Goal: Transaction & Acquisition: Purchase product/service

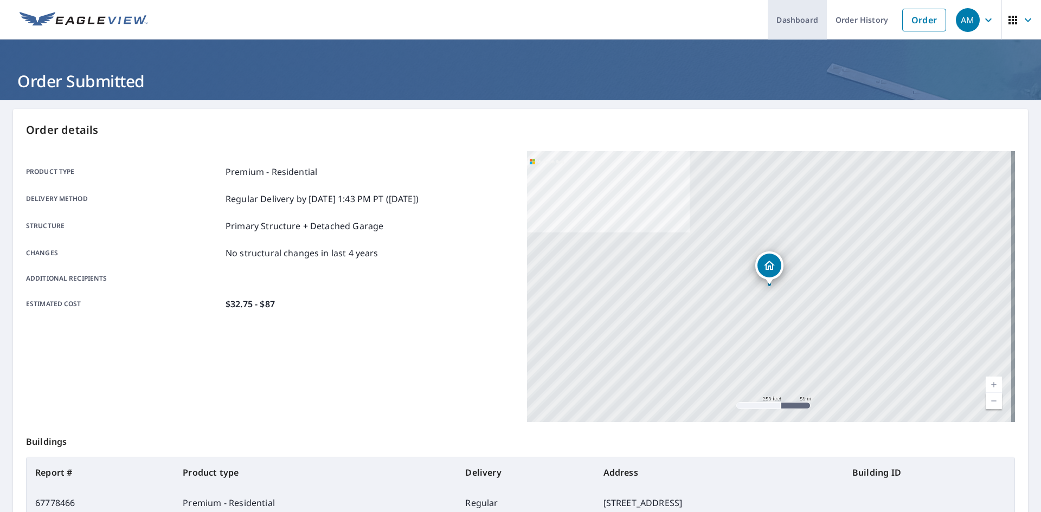
click at [784, 28] on link "Dashboard" at bounding box center [797, 20] width 59 height 40
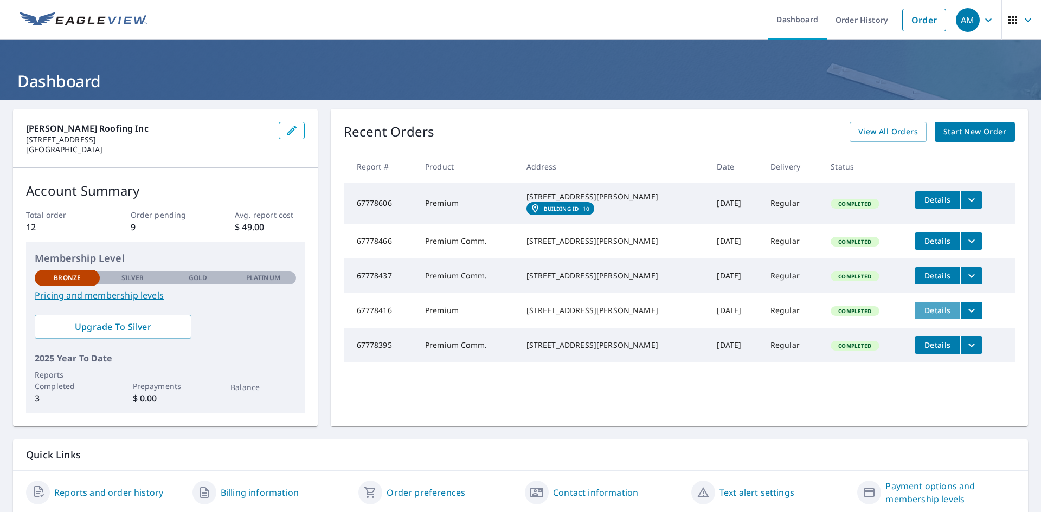
click at [921, 316] on span "Details" at bounding box center [937, 310] width 33 height 10
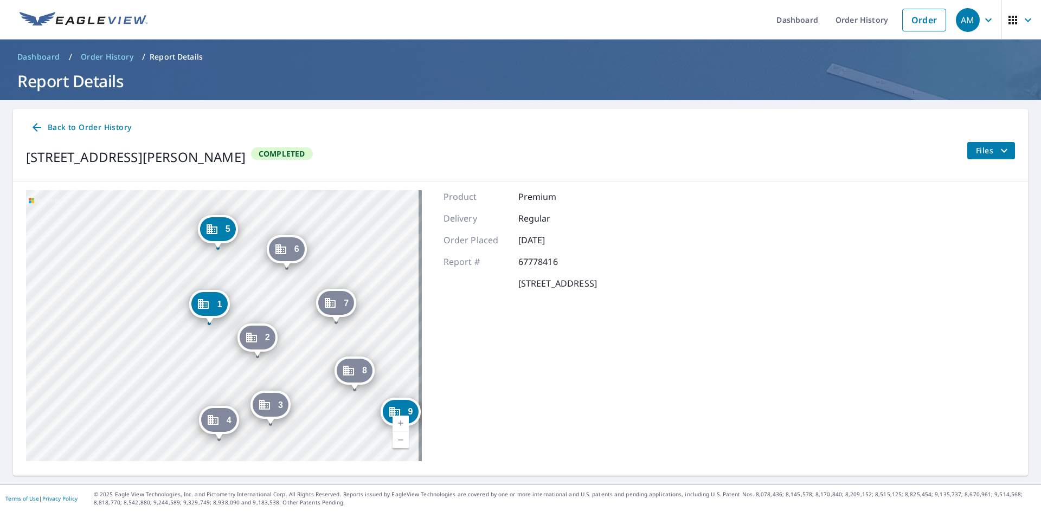
drag, startPoint x: 191, startPoint y: 359, endPoint x: 192, endPoint y: 348, distance: 11.4
click at [192, 348] on div "2 106 Tristant Dr Telluride, CO 81435 3 102 Tristant Dr Telluride, CO 81435 4 1…" at bounding box center [224, 325] width 396 height 271
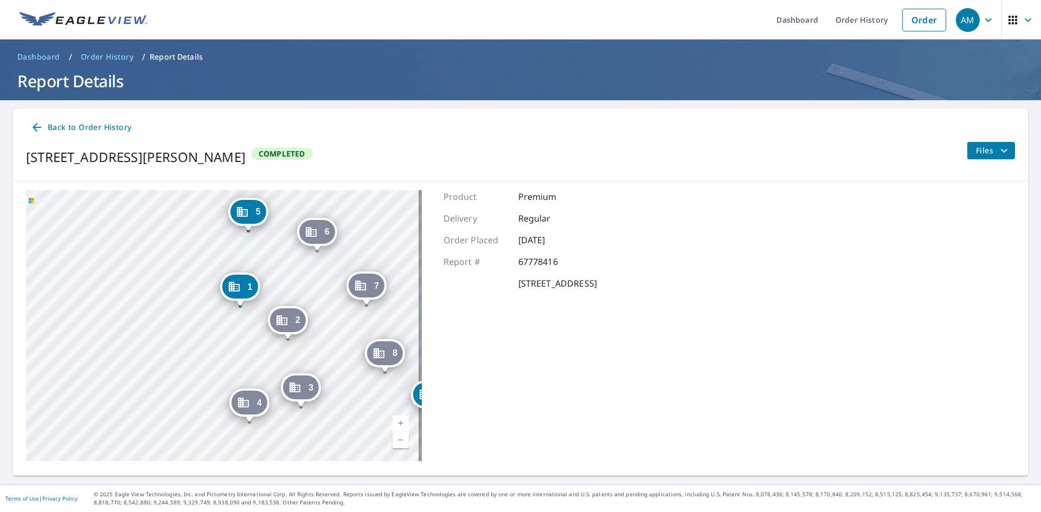
drag, startPoint x: 984, startPoint y: 145, endPoint x: 980, endPoint y: 151, distance: 7.5
click at [984, 145] on span "Files" at bounding box center [993, 150] width 35 height 13
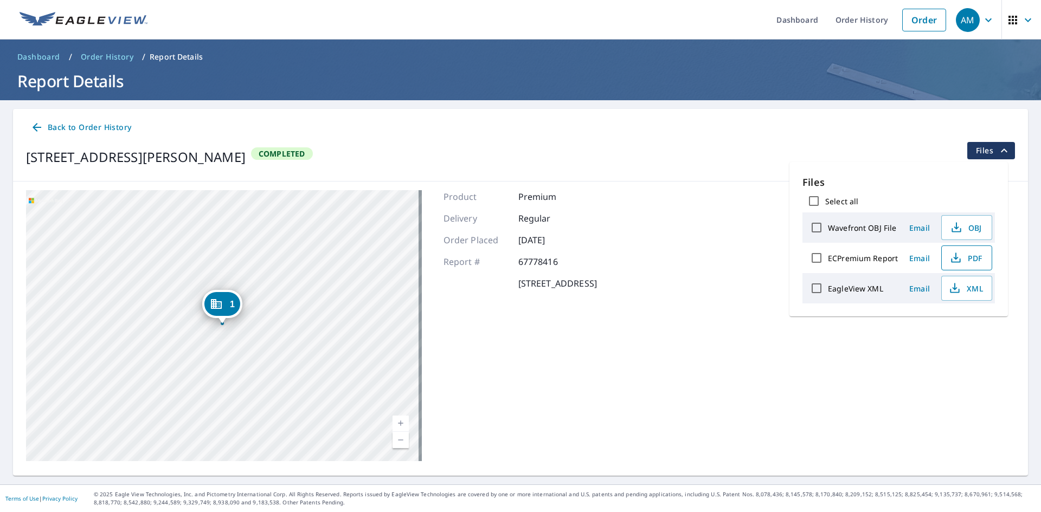
click at [973, 260] on span "PDF" at bounding box center [965, 258] width 35 height 13
click at [902, 16] on link "Order" at bounding box center [924, 20] width 44 height 23
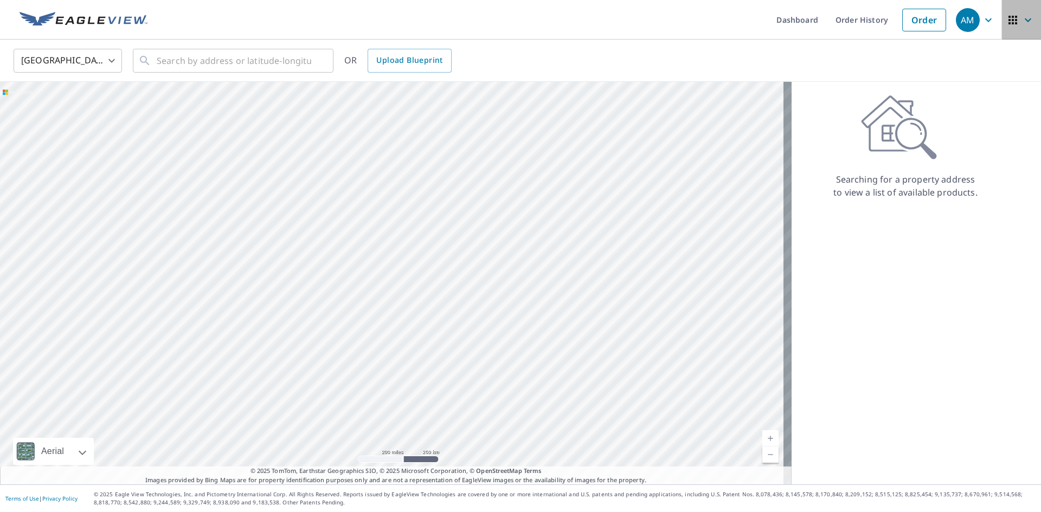
click at [1021, 21] on icon "button" at bounding box center [1027, 20] width 13 height 13
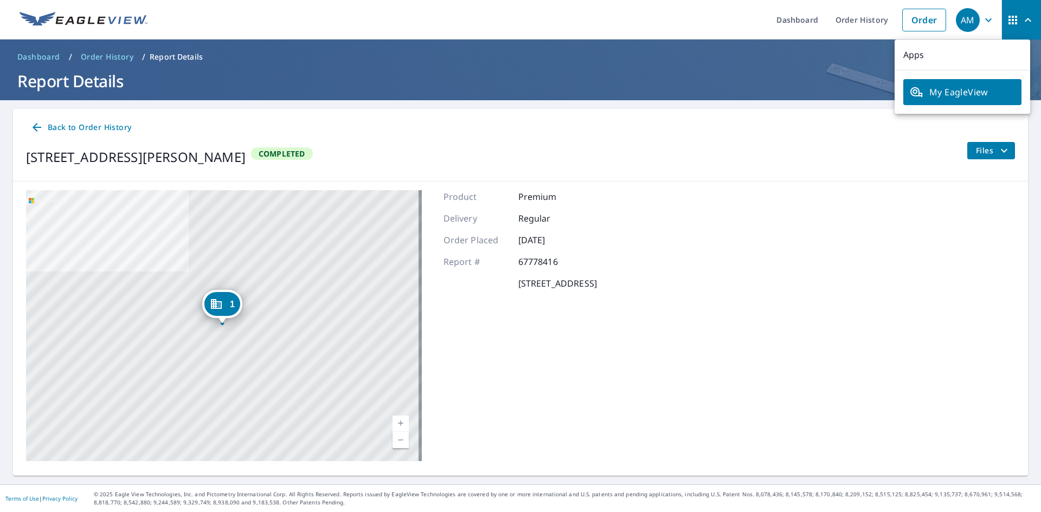
click at [936, 94] on span "My EagleView" at bounding box center [962, 92] width 105 height 13
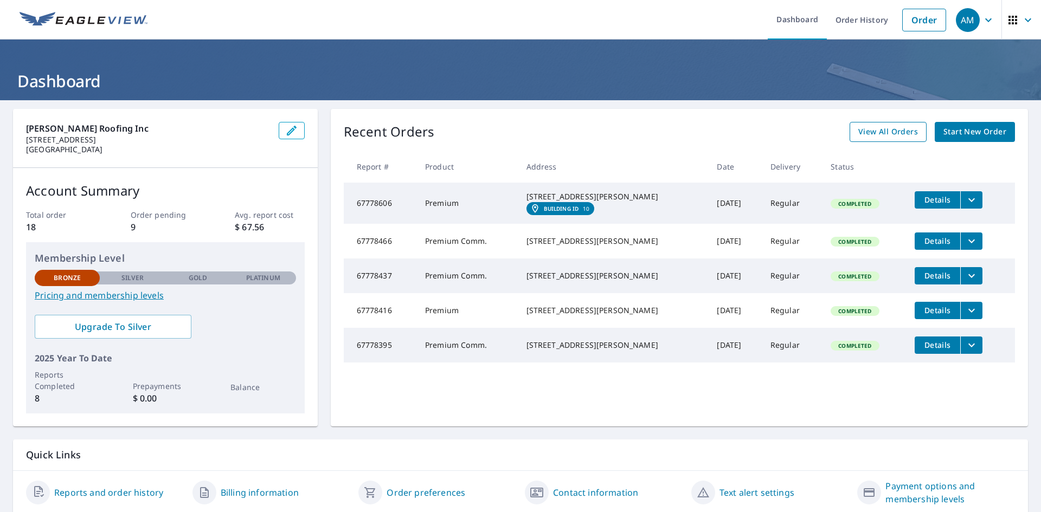
click at [890, 133] on span "View All Orders" at bounding box center [888, 132] width 60 height 14
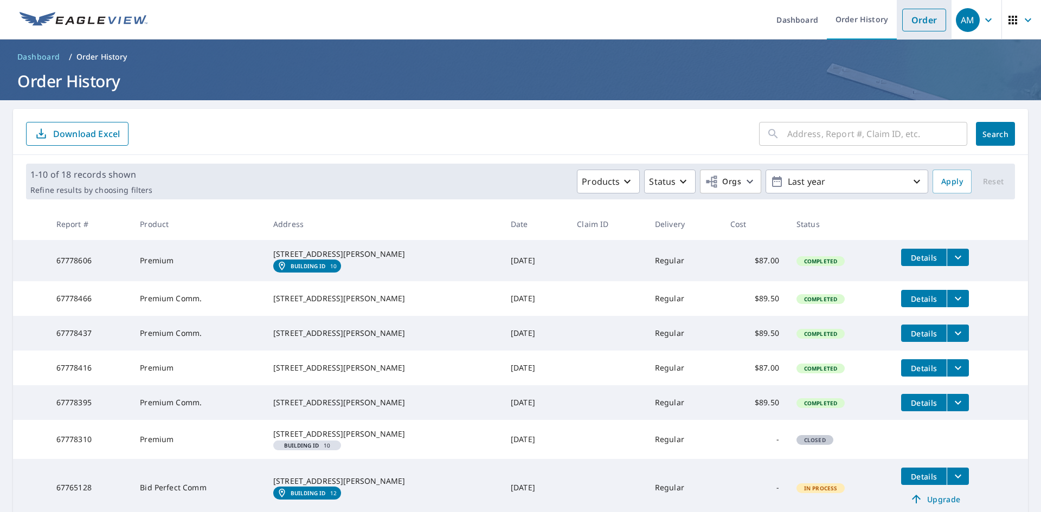
click at [904, 20] on link "Order" at bounding box center [924, 20] width 44 height 23
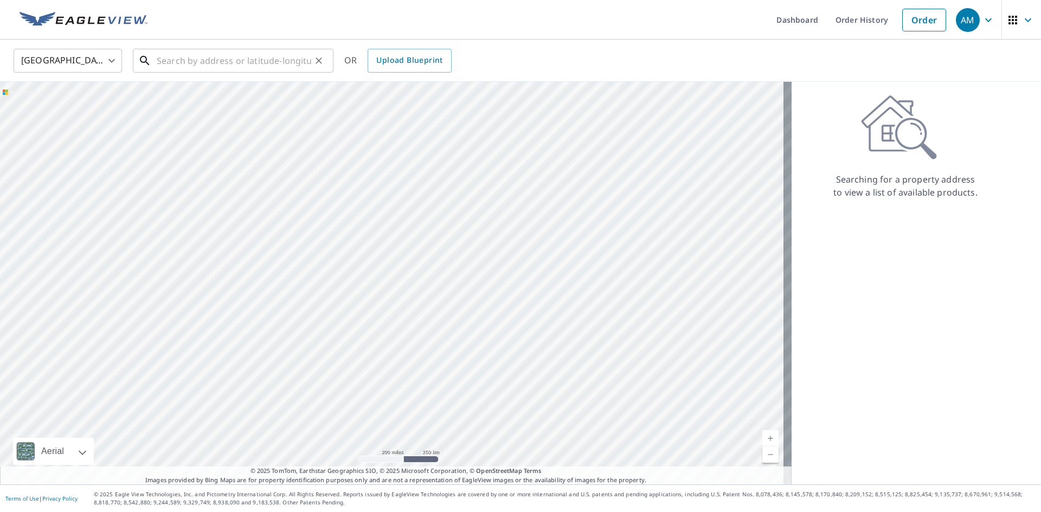
click at [296, 64] on input "text" at bounding box center [234, 61] width 155 height 30
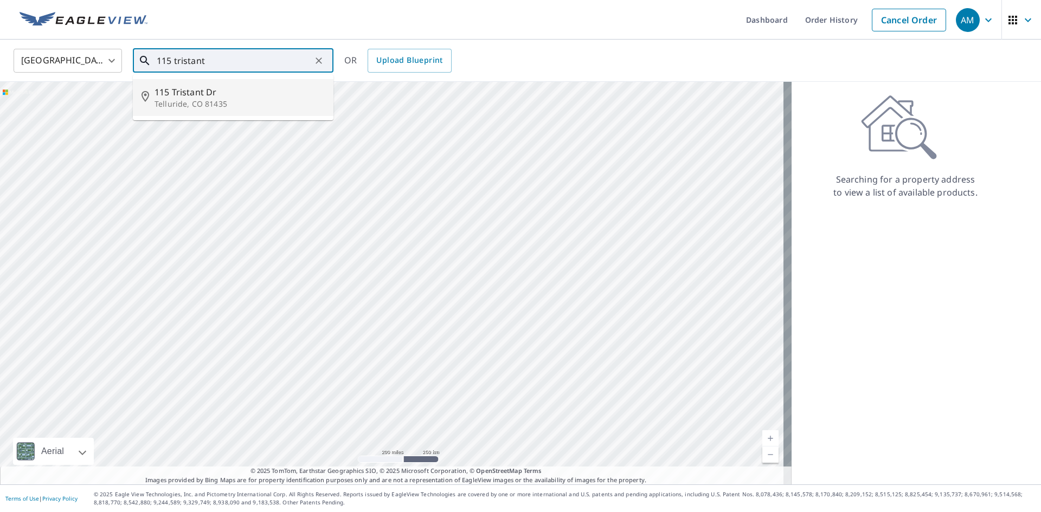
click at [250, 99] on p "Telluride, CO 81435" at bounding box center [240, 104] width 170 height 11
type input "[STREET_ADDRESS][PERSON_NAME]"
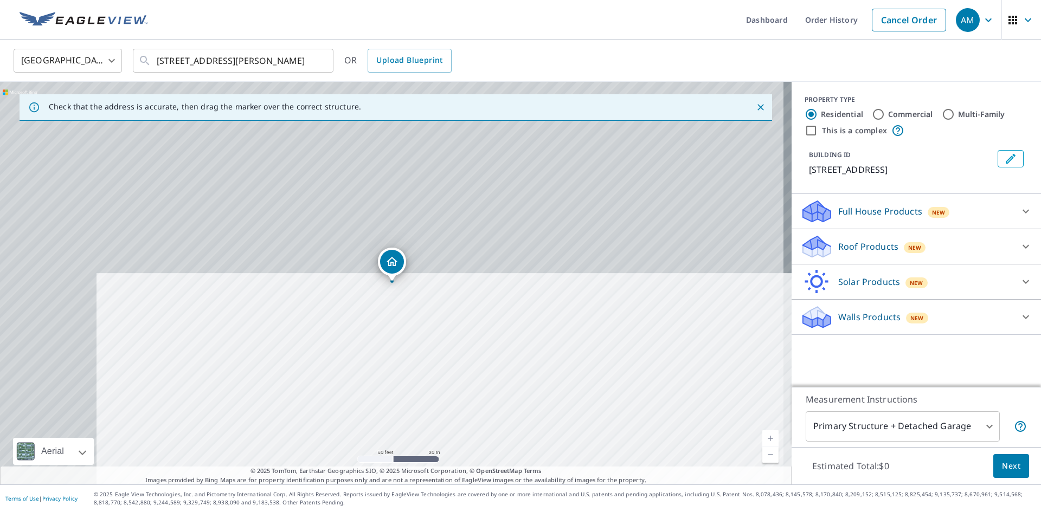
drag, startPoint x: 378, startPoint y: 363, endPoint x: 426, endPoint y: 219, distance: 151.4
click at [426, 219] on div "[STREET_ADDRESS][PERSON_NAME]" at bounding box center [396, 283] width 792 height 403
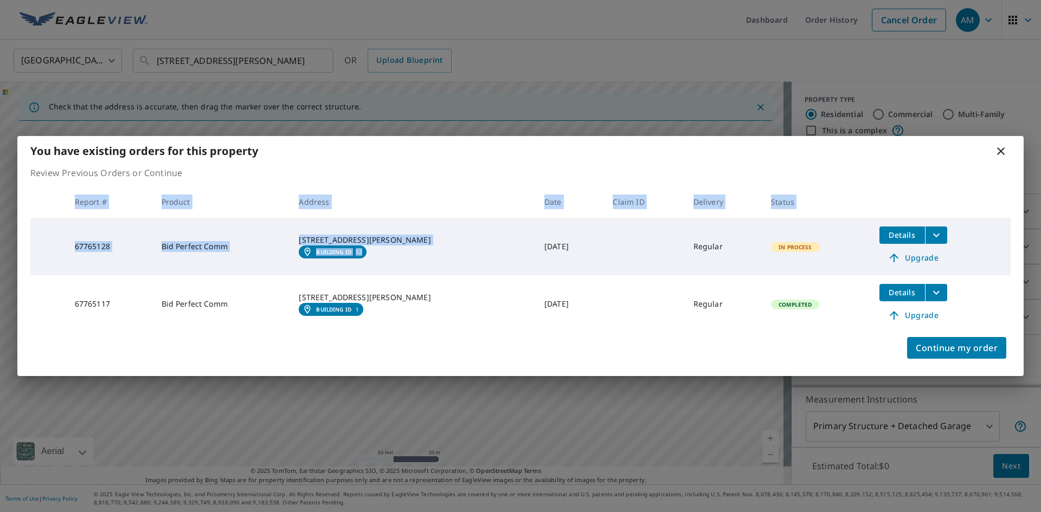
drag, startPoint x: 466, startPoint y: 356, endPoint x: 443, endPoint y: 268, distance: 90.7
click at [443, 267] on div "You have existing orders for this property Review Previous Orders or Continue R…" at bounding box center [520, 256] width 1006 height 240
drag, startPoint x: 1002, startPoint y: 152, endPoint x: 924, endPoint y: 209, distance: 97.1
click at [999, 156] on icon at bounding box center [1000, 151] width 13 height 13
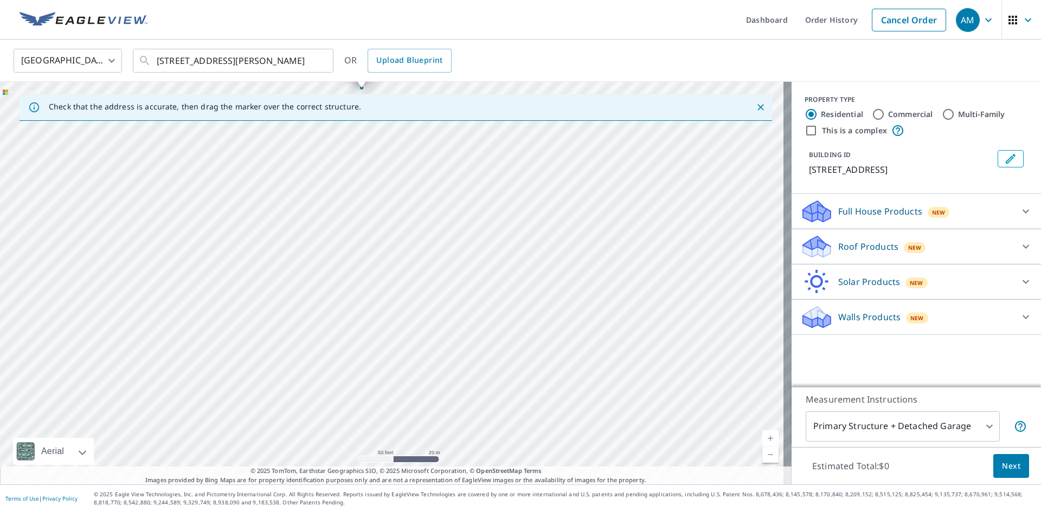
drag, startPoint x: 525, startPoint y: 350, endPoint x: 510, endPoint y: 202, distance: 148.3
click at [510, 202] on div "[STREET_ADDRESS][PERSON_NAME]" at bounding box center [396, 283] width 792 height 403
drag, startPoint x: 407, startPoint y: 304, endPoint x: 405, endPoint y: 208, distance: 96.0
click at [405, 207] on div "[STREET_ADDRESS][PERSON_NAME]" at bounding box center [396, 283] width 792 height 403
click at [472, 335] on div "[STREET_ADDRESS][PERSON_NAME]" at bounding box center [396, 283] width 792 height 403
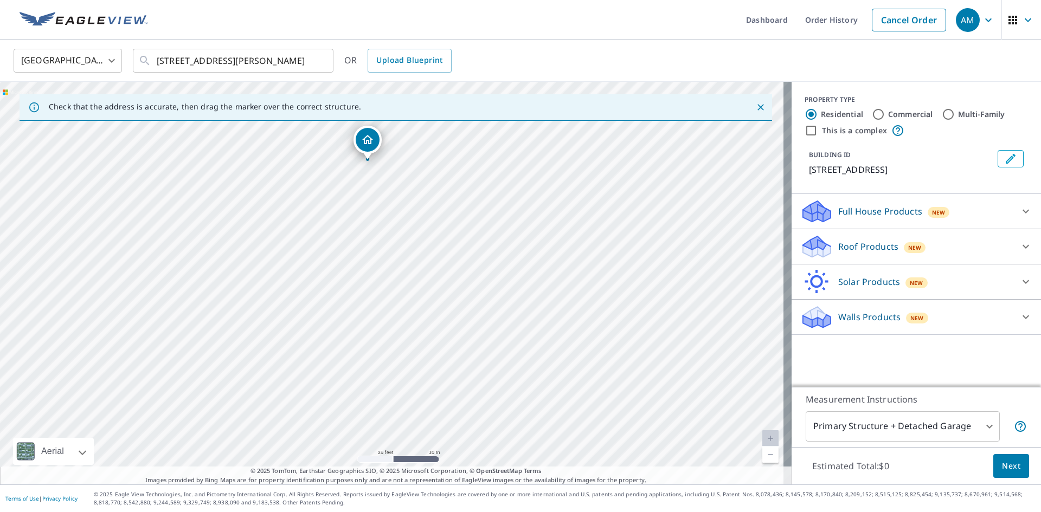
drag, startPoint x: 496, startPoint y: 346, endPoint x: 464, endPoint y: 223, distance: 127.2
click at [469, 222] on div "[STREET_ADDRESS][PERSON_NAME]" at bounding box center [396, 283] width 792 height 403
drag, startPoint x: 361, startPoint y: 140, endPoint x: 417, endPoint y: 407, distance: 273.2
drag, startPoint x: 453, startPoint y: 366, endPoint x: 442, endPoint y: 294, distance: 72.4
click at [443, 297] on div "[STREET_ADDRESS][PERSON_NAME]" at bounding box center [396, 283] width 792 height 403
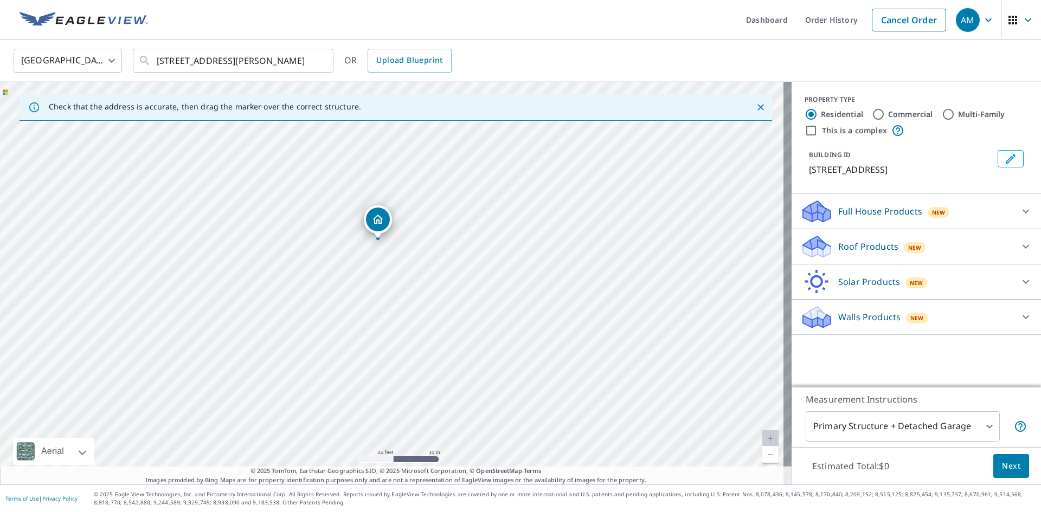
drag, startPoint x: 379, startPoint y: 185, endPoint x: 374, endPoint y: 217, distance: 32.5
click at [875, 242] on p "Roof Products" at bounding box center [868, 246] width 60 height 13
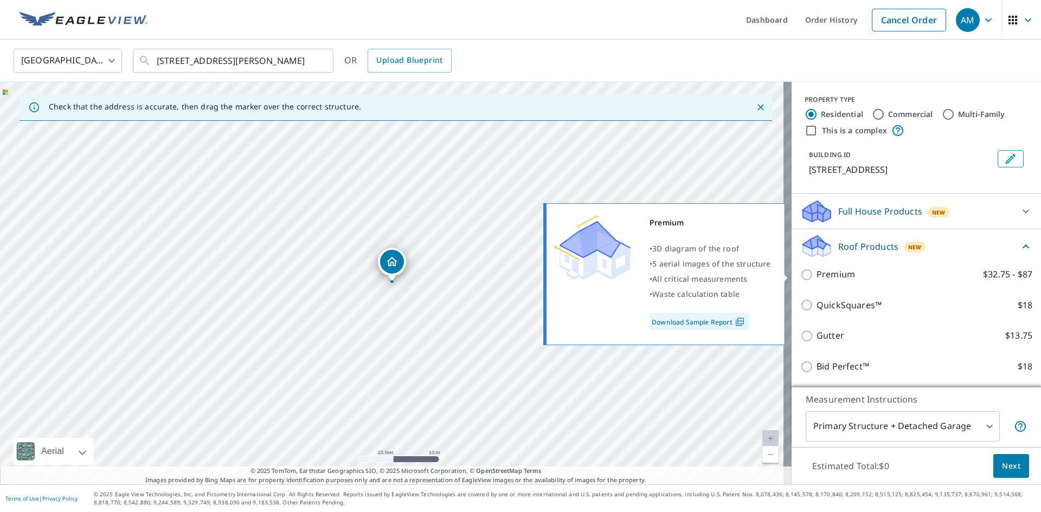
click at [834, 277] on p "Premium" at bounding box center [835, 275] width 38 height 14
click at [816, 277] on input "Premium $32.75 - $87" at bounding box center [808, 274] width 16 height 13
checkbox input "true"
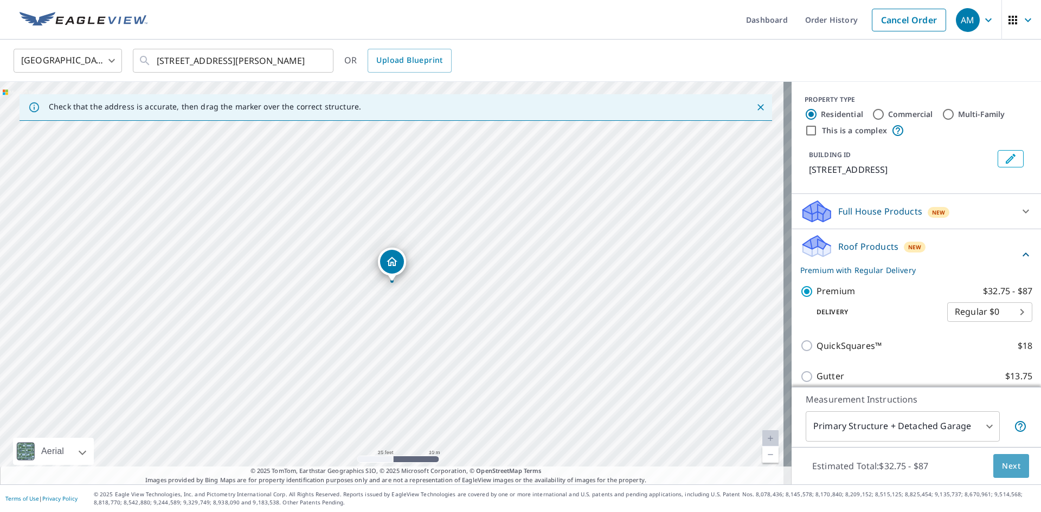
click at [1012, 466] on span "Next" at bounding box center [1011, 467] width 18 height 14
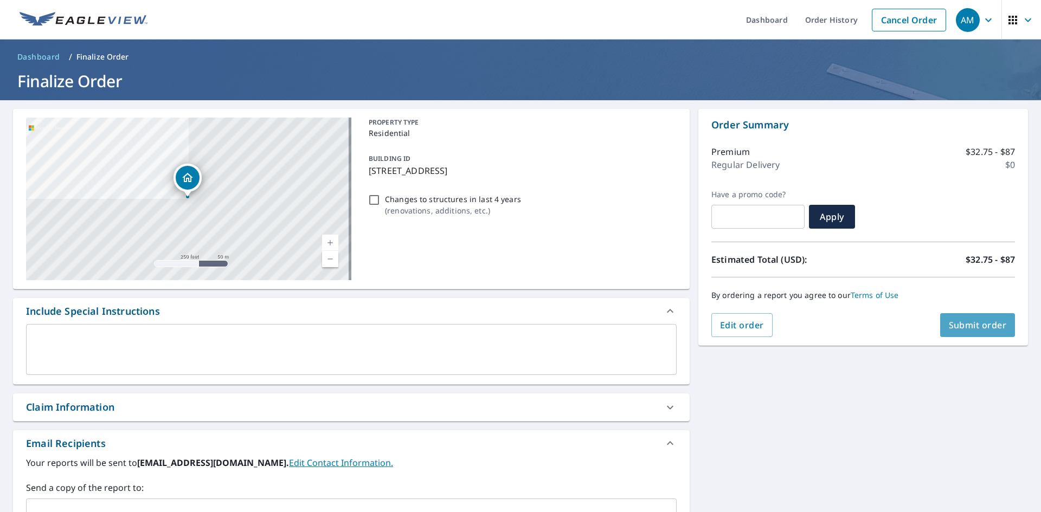
click at [968, 323] on span "Submit order" at bounding box center [978, 325] width 58 height 12
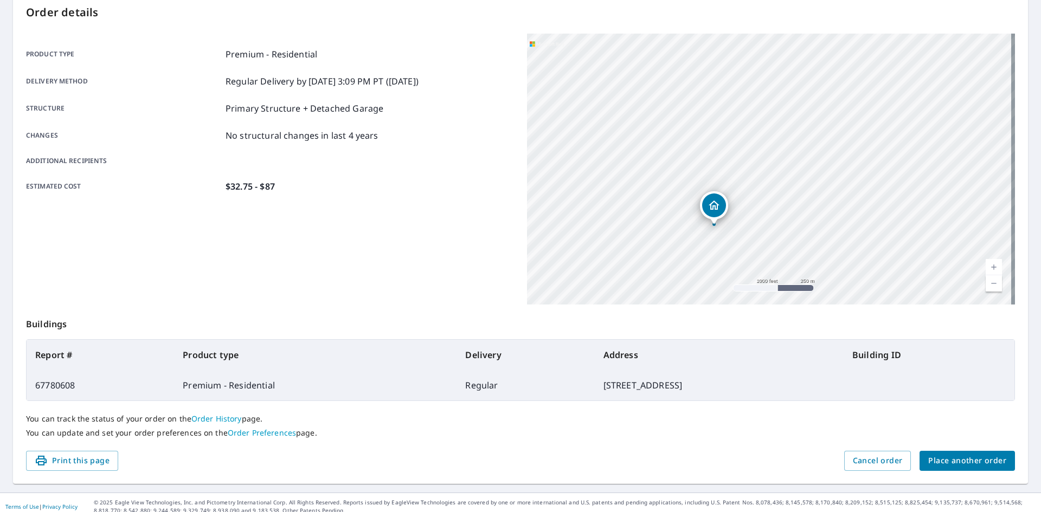
scroll to position [126, 0]
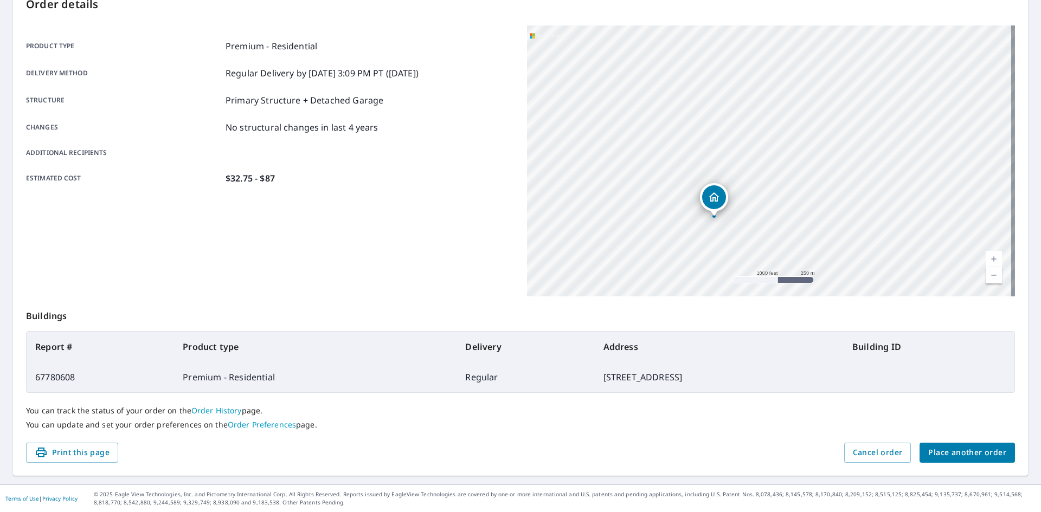
click at [957, 447] on span "Place another order" at bounding box center [967, 453] width 78 height 14
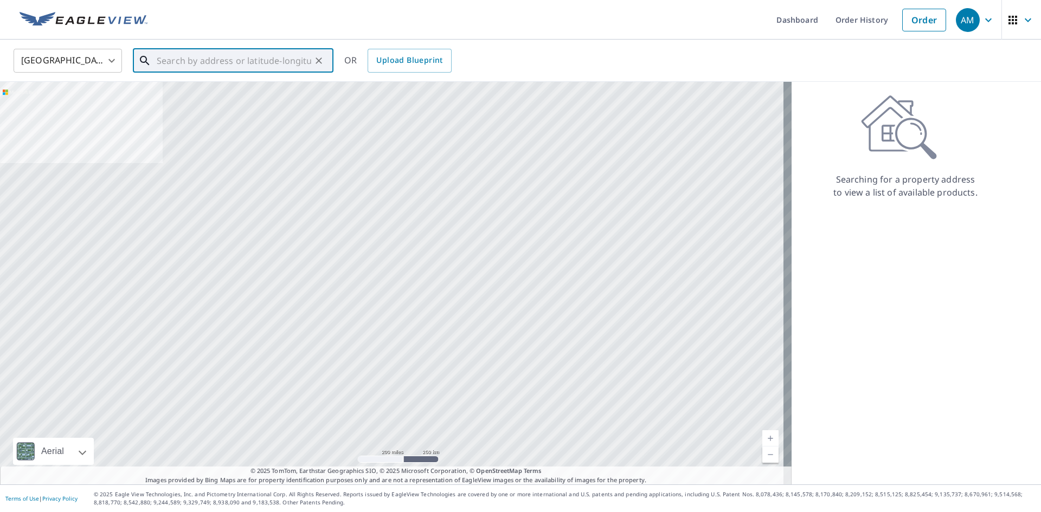
click at [229, 54] on input "text" at bounding box center [234, 61] width 155 height 30
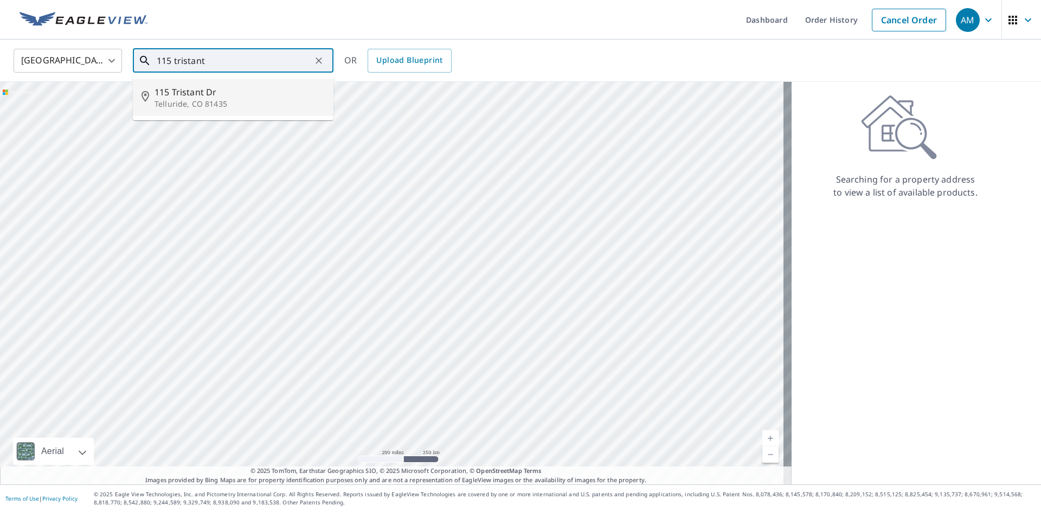
click at [218, 89] on span "115 Tristant Dr" at bounding box center [240, 92] width 170 height 13
type input "[STREET_ADDRESS][PERSON_NAME]"
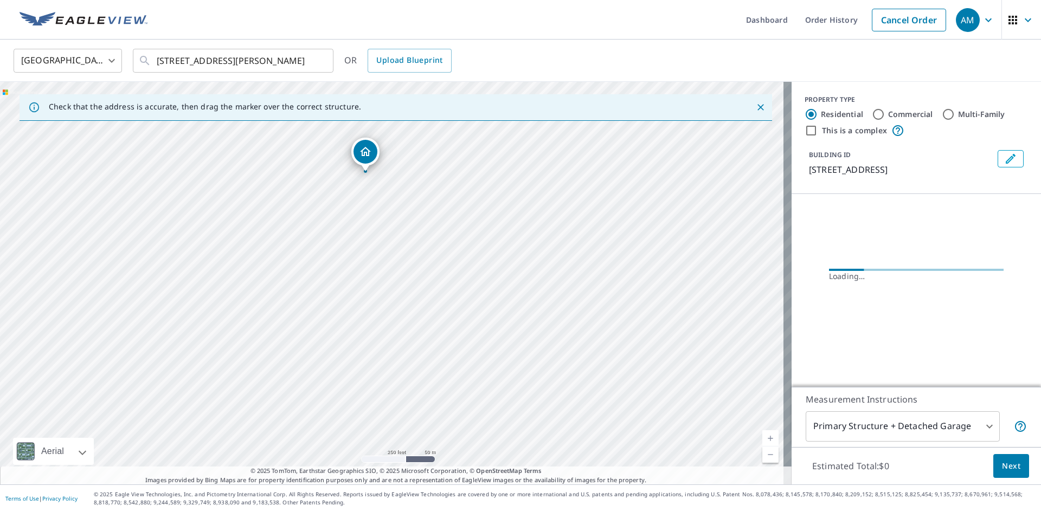
drag, startPoint x: 458, startPoint y: 300, endPoint x: 396, endPoint y: 234, distance: 90.9
click at [433, 241] on div "[STREET_ADDRESS][PERSON_NAME]" at bounding box center [396, 283] width 792 height 403
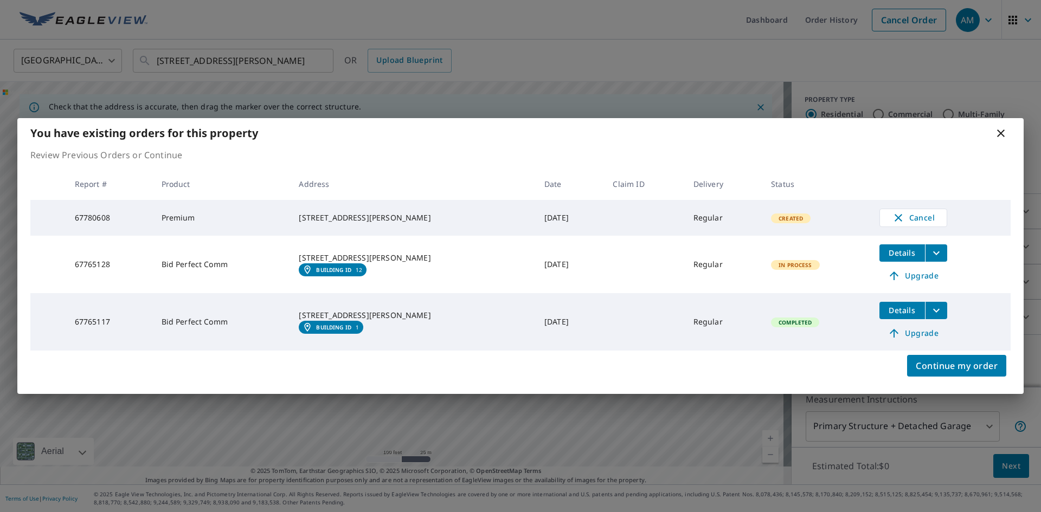
drag, startPoint x: 994, startPoint y: 127, endPoint x: 998, endPoint y: 140, distance: 13.4
click at [994, 129] on div "You have existing orders for this property" at bounding box center [520, 133] width 1006 height 30
click at [1002, 140] on div "You have existing orders for this property" at bounding box center [520, 133] width 1006 height 30
click at [1001, 134] on icon at bounding box center [1000, 133] width 13 height 13
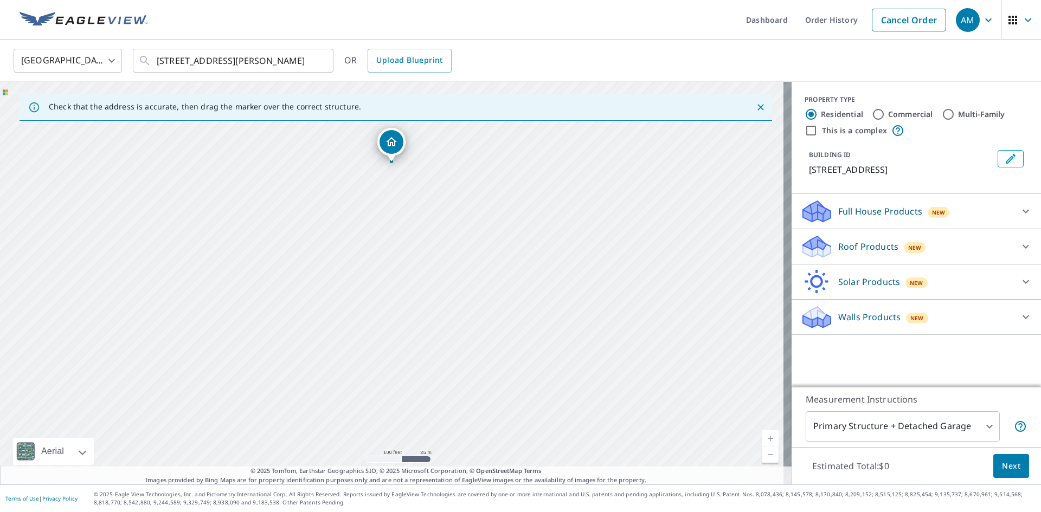
drag, startPoint x: 489, startPoint y: 343, endPoint x: 487, endPoint y: 222, distance: 121.4
click at [488, 223] on div "[STREET_ADDRESS][PERSON_NAME]" at bounding box center [396, 283] width 792 height 403
drag, startPoint x: 390, startPoint y: 143, endPoint x: 433, endPoint y: 280, distance: 143.3
click at [875, 252] on p "Roof Products" at bounding box center [868, 246] width 60 height 13
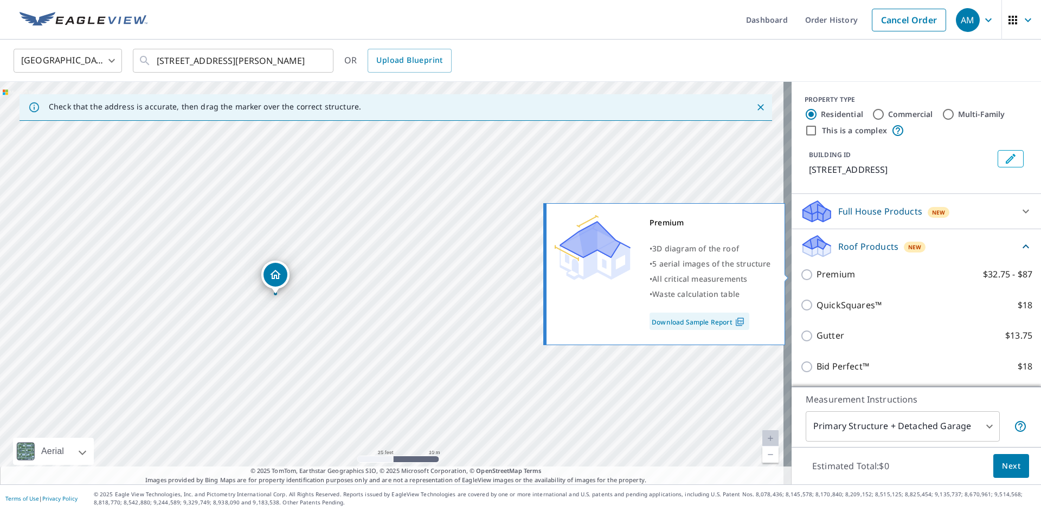
drag, startPoint x: 825, startPoint y: 275, endPoint x: 886, endPoint y: 292, distance: 63.5
click at [826, 276] on p "Premium" at bounding box center [835, 275] width 38 height 14
click at [816, 276] on input "Premium $32.75 - $87" at bounding box center [808, 274] width 16 height 13
checkbox input "true"
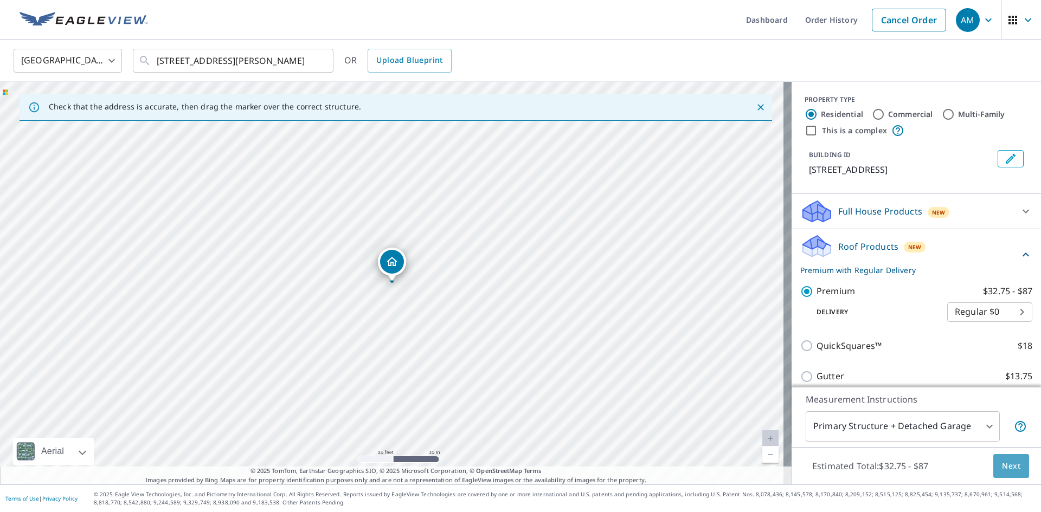
click at [1007, 473] on button "Next" at bounding box center [1011, 466] width 36 height 24
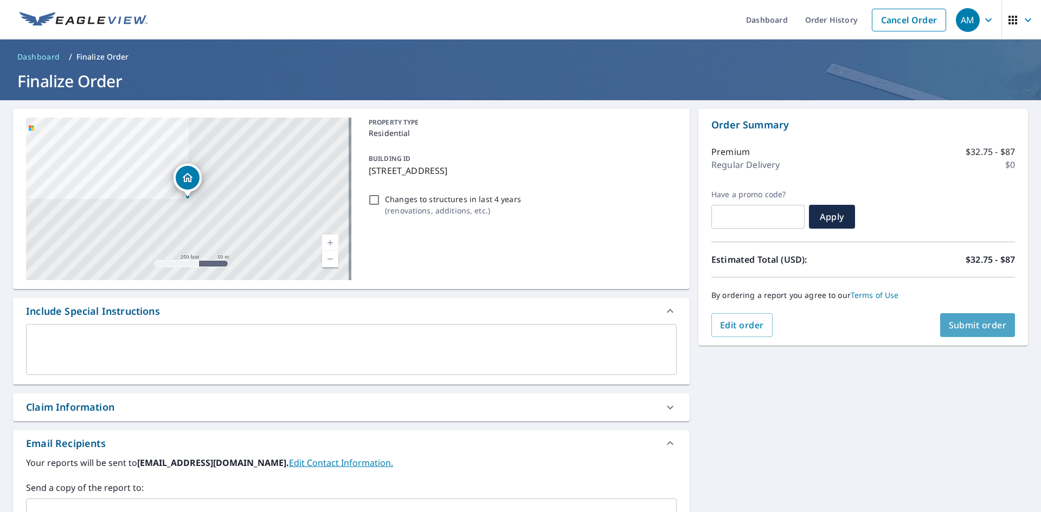
click at [953, 319] on button "Submit order" at bounding box center [977, 325] width 75 height 24
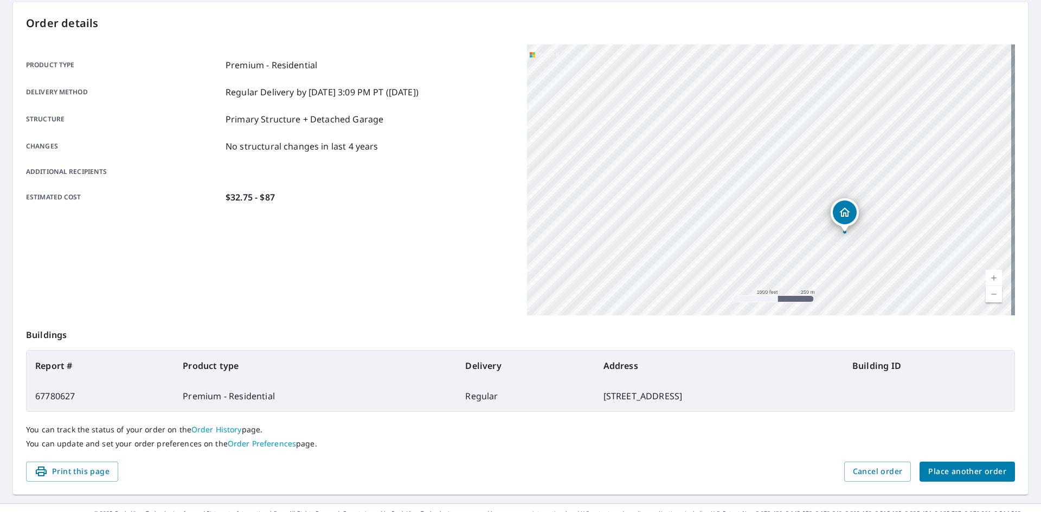
scroll to position [126, 0]
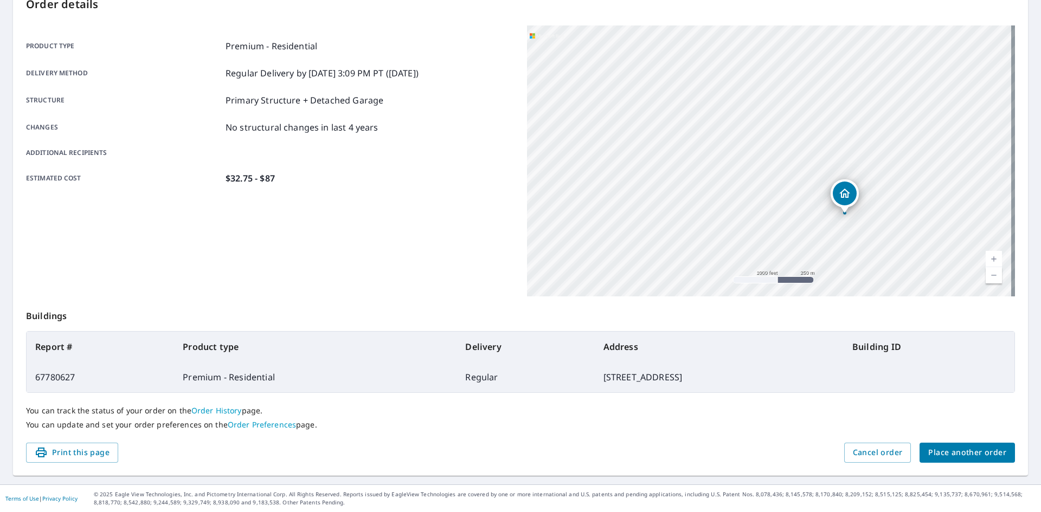
click at [951, 452] on span "Place another order" at bounding box center [967, 453] width 78 height 14
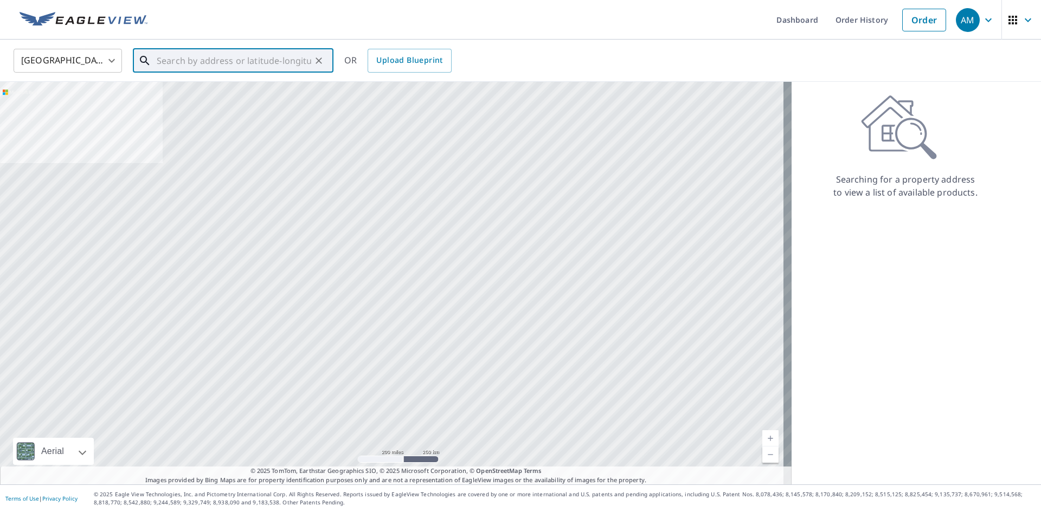
click at [263, 62] on input "text" at bounding box center [234, 61] width 155 height 30
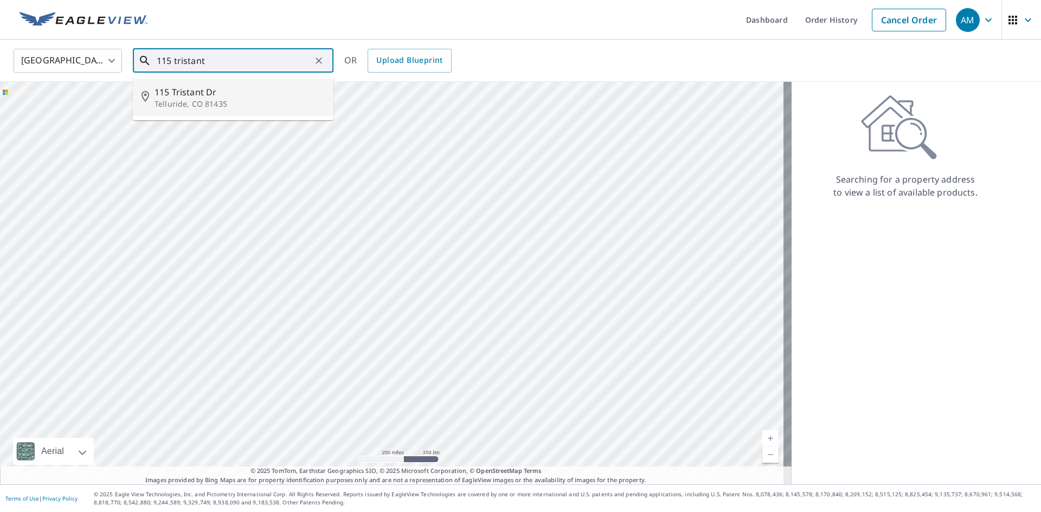
click at [230, 95] on span "115 Tristant Dr" at bounding box center [240, 92] width 170 height 13
type input "[STREET_ADDRESS][PERSON_NAME]"
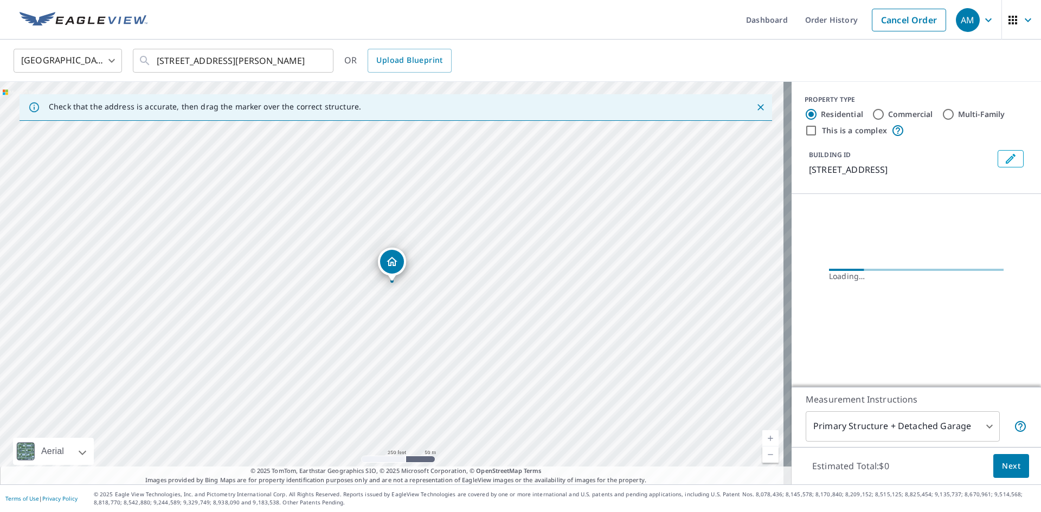
drag, startPoint x: 399, startPoint y: 330, endPoint x: 407, endPoint y: 279, distance: 52.1
click at [407, 279] on div "[STREET_ADDRESS][PERSON_NAME]" at bounding box center [396, 283] width 792 height 403
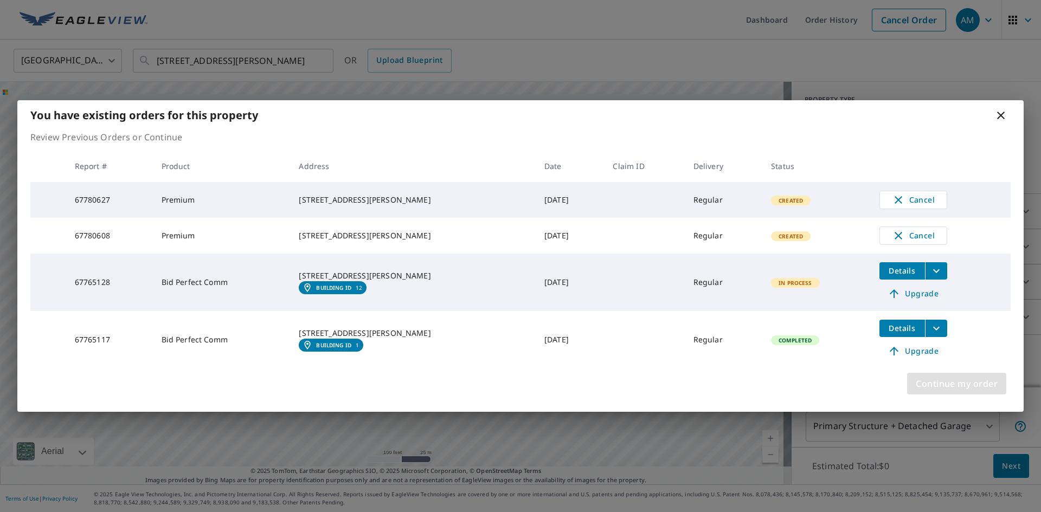
click at [968, 387] on span "Continue my order" at bounding box center [957, 383] width 82 height 15
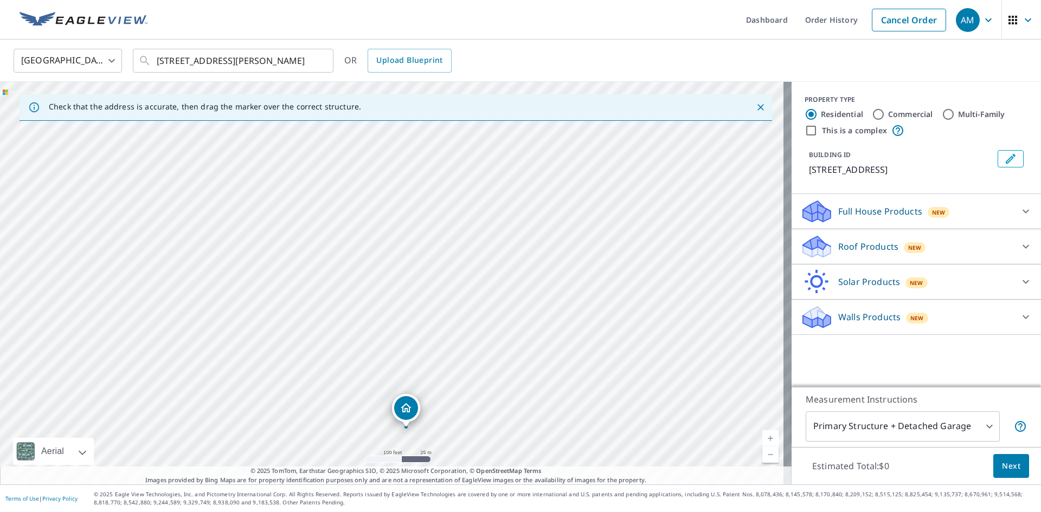
drag, startPoint x: 390, startPoint y: 261, endPoint x: 404, endPoint y: 406, distance: 145.4
click at [881, 241] on p "Roof Products" at bounding box center [868, 246] width 60 height 13
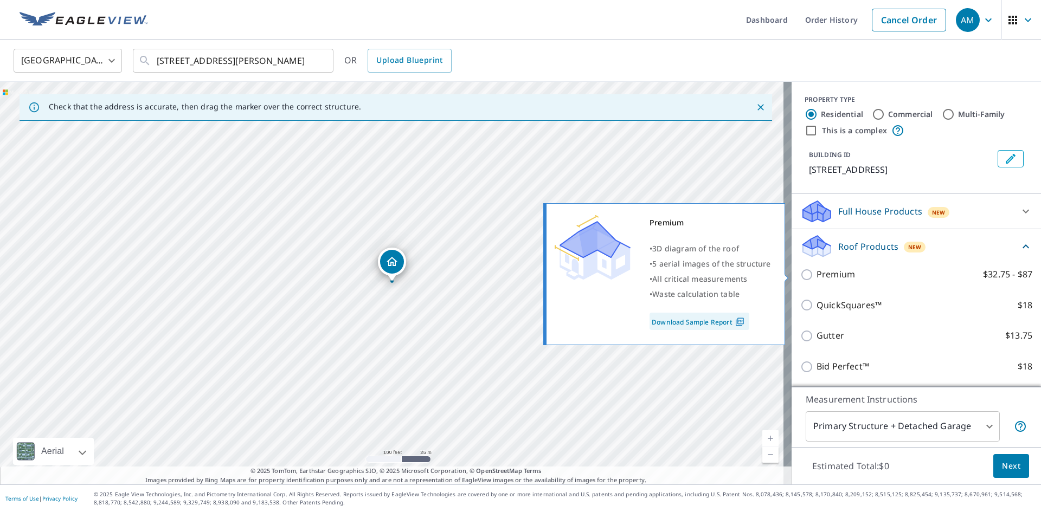
click at [840, 275] on p "Premium" at bounding box center [835, 275] width 38 height 14
click at [816, 275] on input "Premium $32.75 - $87" at bounding box center [808, 274] width 16 height 13
checkbox input "true"
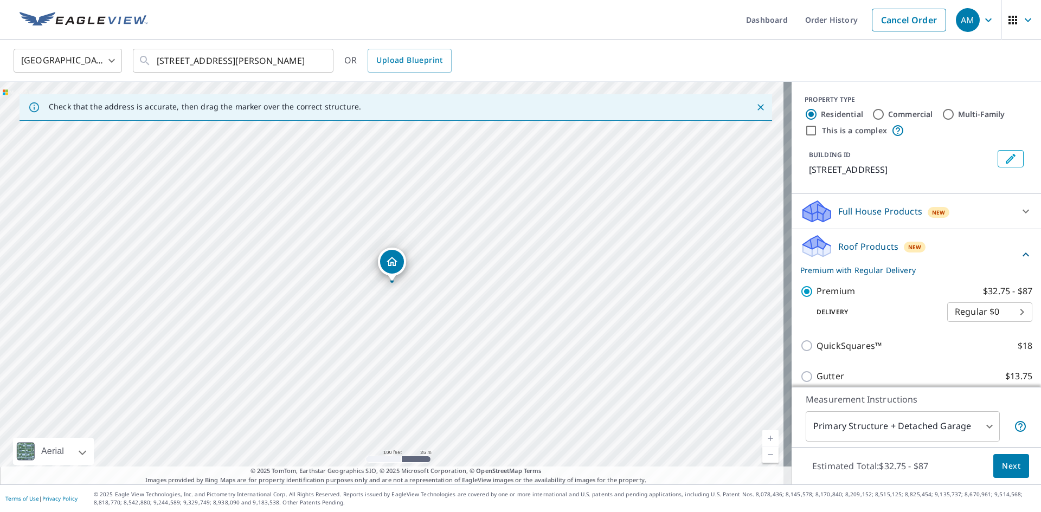
click at [1005, 468] on span "Next" at bounding box center [1011, 467] width 18 height 14
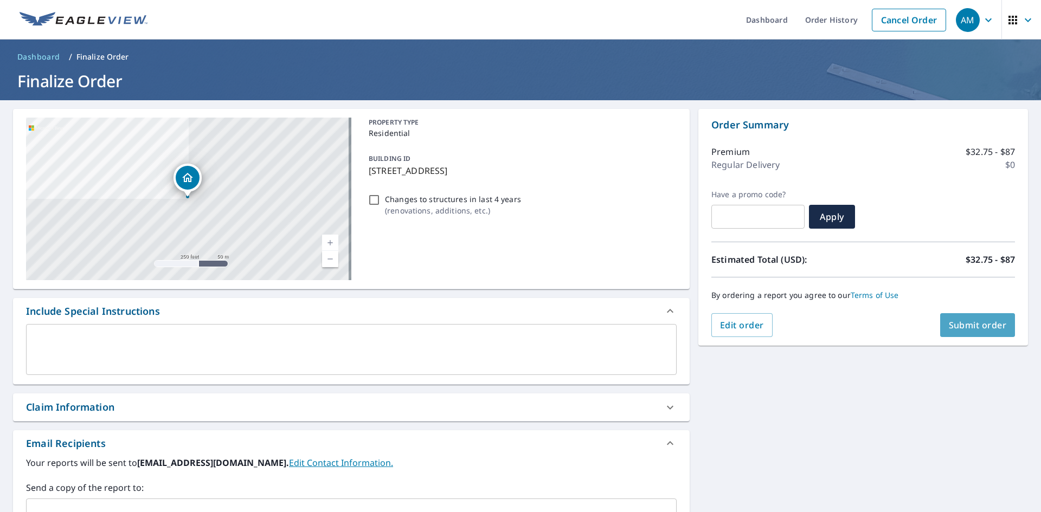
click at [969, 325] on span "Submit order" at bounding box center [978, 325] width 58 height 12
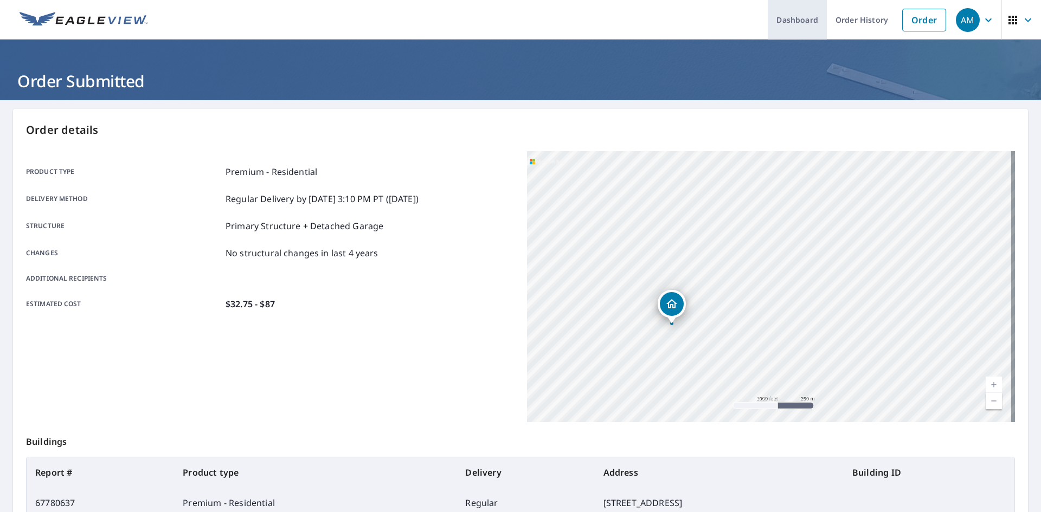
click at [777, 22] on link "Dashboard" at bounding box center [797, 20] width 59 height 40
